Goal: Transaction & Acquisition: Purchase product/service

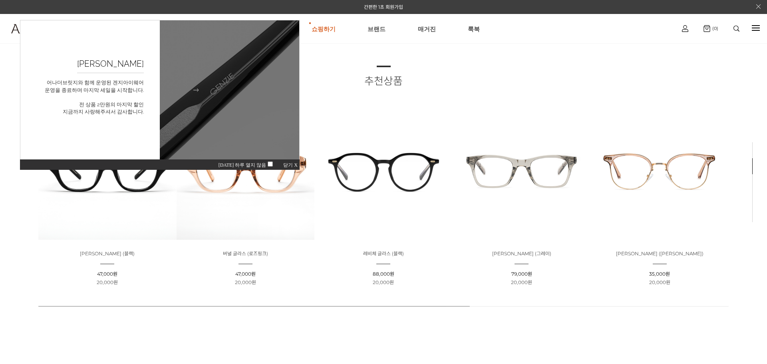
click at [131, 83] on p "어나더브릿지와 함께 운영된 겐지아이웨어 운영을 종료하며 마지막 세일을 시작합니다. 전 상품 2만원의 마지막 할인 지금까지 사랑해주셔서 감사합니…" at bounding box center [94, 79] width 99 height 8
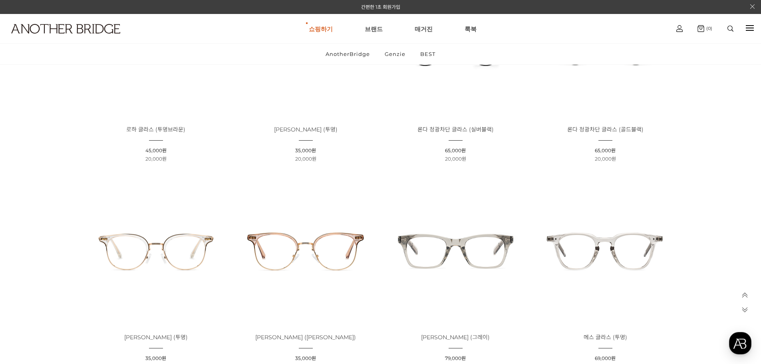
scroll to position [440, 0]
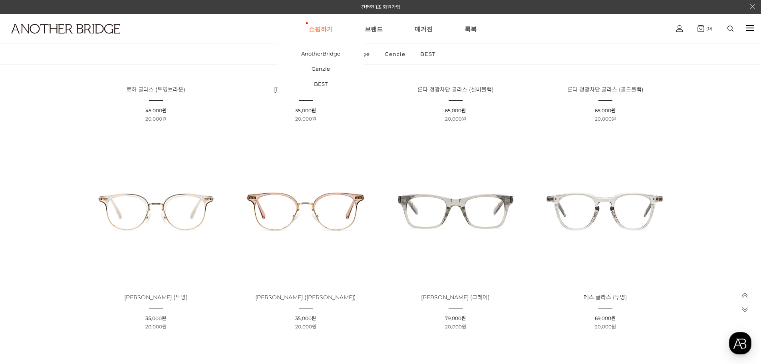
click at [323, 28] on link "쇼핑하기" at bounding box center [321, 28] width 24 height 29
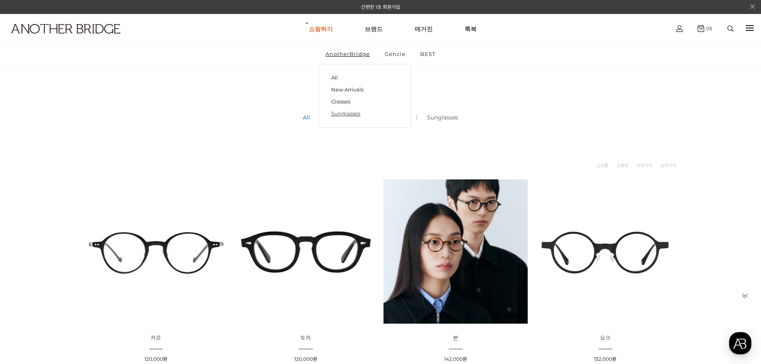
click at [349, 112] on link "Sunglasses" at bounding box center [365, 114] width 68 height 12
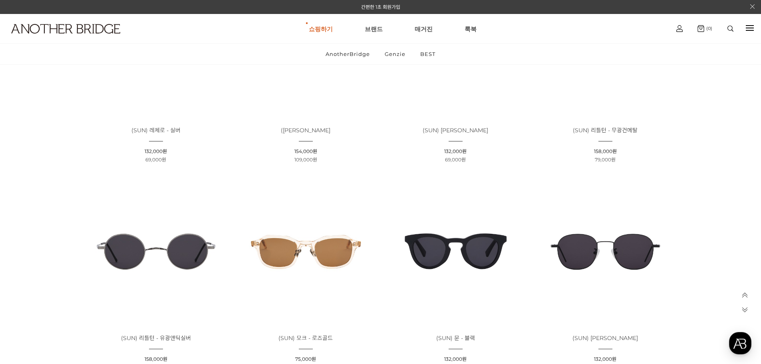
scroll to position [80, 0]
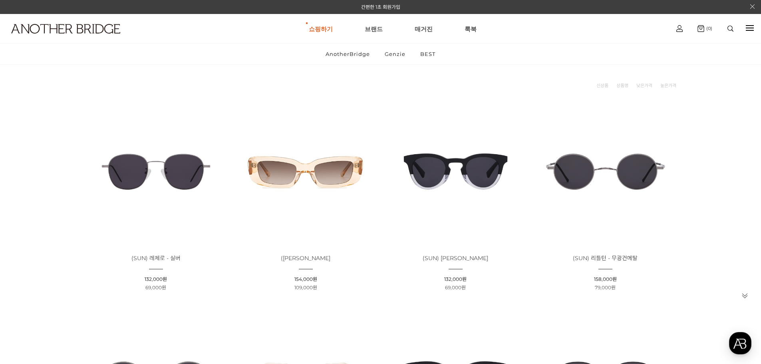
click at [312, 155] on img at bounding box center [306, 172] width 144 height 144
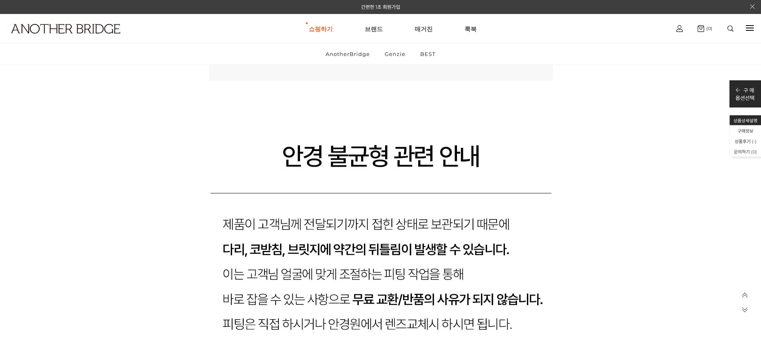
scroll to position [8074, 0]
